Goal: Find specific page/section: Find specific page/section

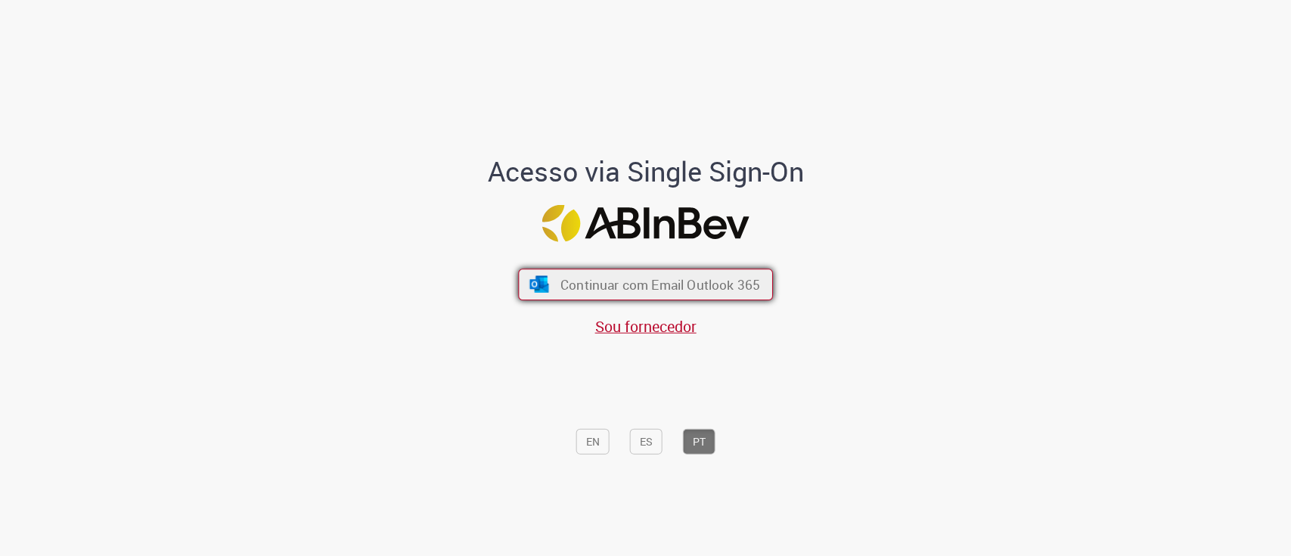
click at [551, 269] on button "Continuar com Email Outlook 365" at bounding box center [645, 285] width 255 height 32
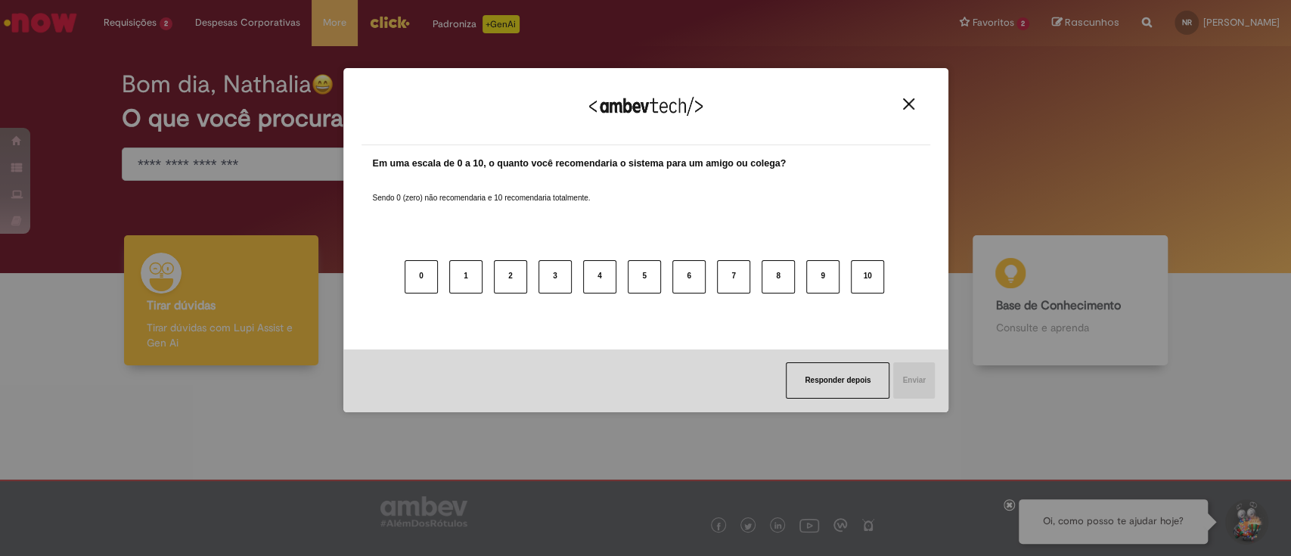
click at [388, 171] on div "Em uma escala de 0 a 10, o quanto você recomendaria o sistema para um amigo ou …" at bounding box center [646, 242] width 546 height 170
click at [910, 102] on img "Close" at bounding box center [908, 103] width 11 height 11
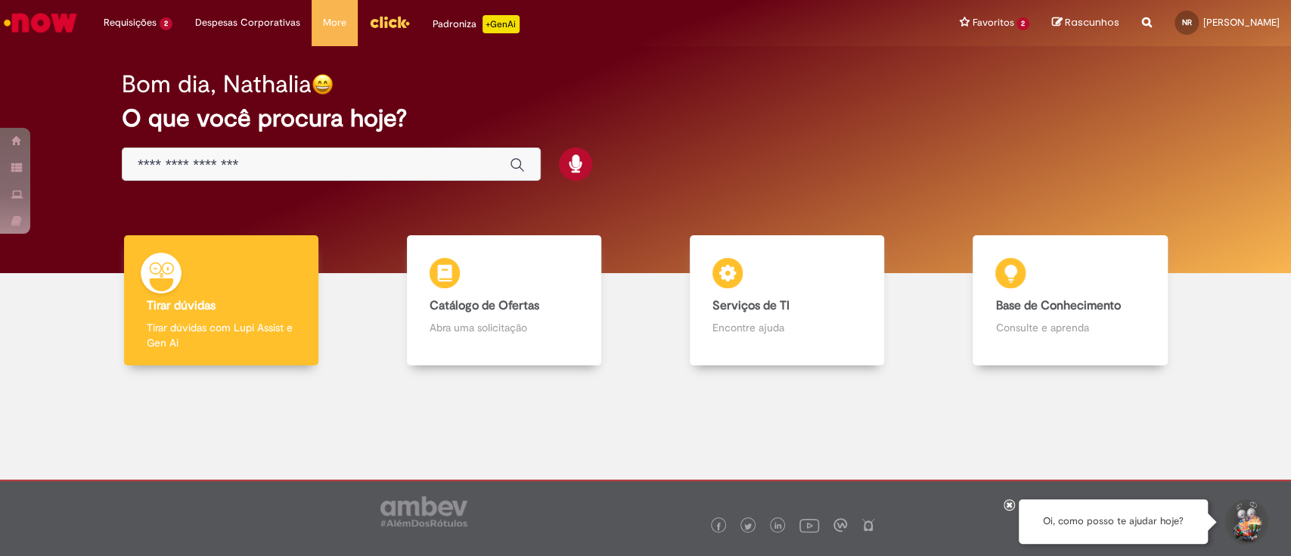
click at [242, 163] on input "Basta digitar aqui" at bounding box center [316, 165] width 357 height 17
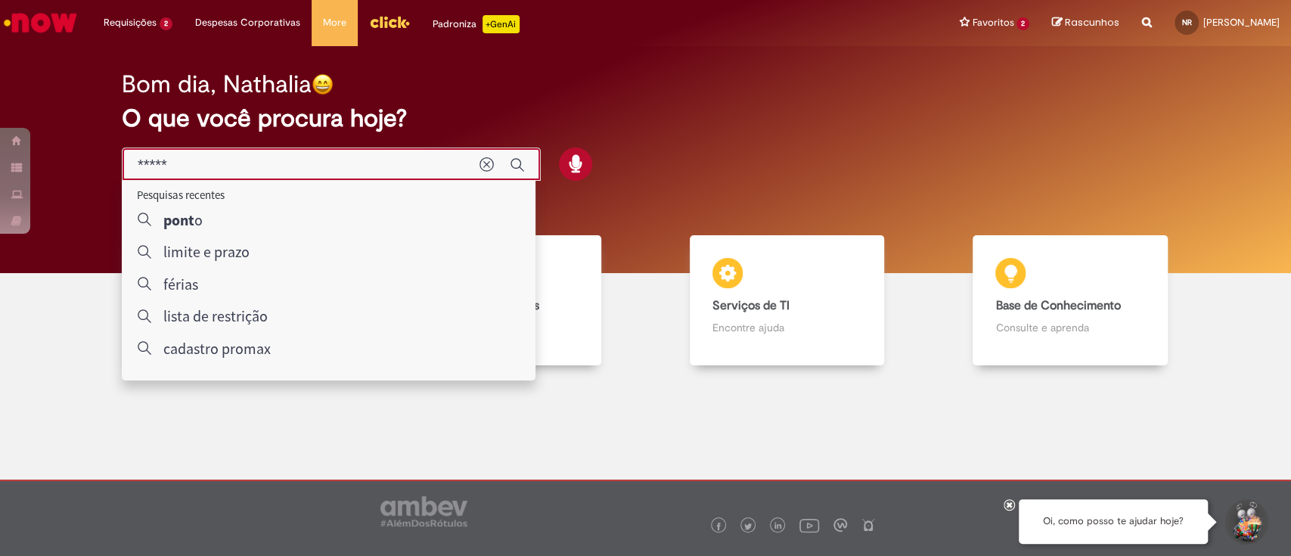
type input "*****"
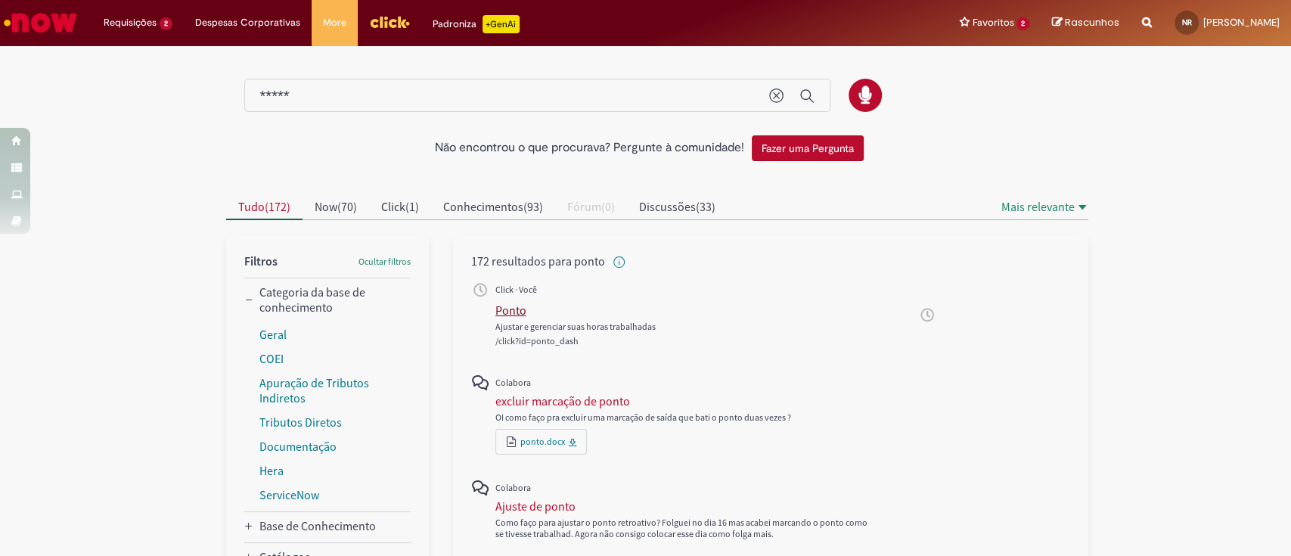
click at [495, 307] on div "Ponto" at bounding box center [510, 310] width 31 height 15
